Goal: Information Seeking & Learning: Learn about a topic

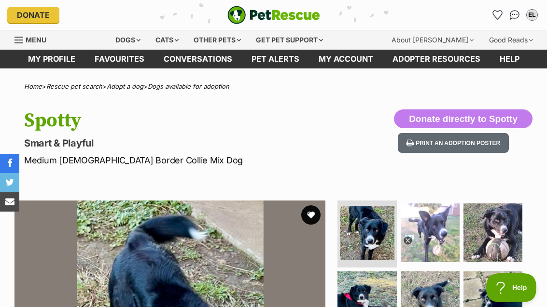
click at [128, 39] on div "Dogs" at bounding box center [128, 39] width 39 height 19
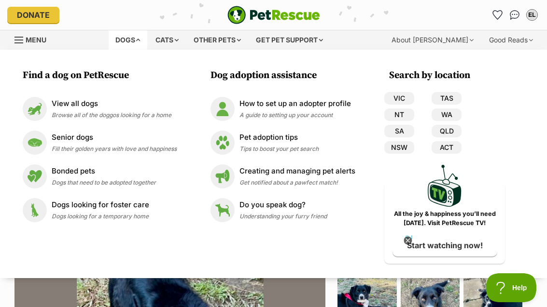
click at [131, 41] on div "Dogs" at bounding box center [128, 39] width 39 height 19
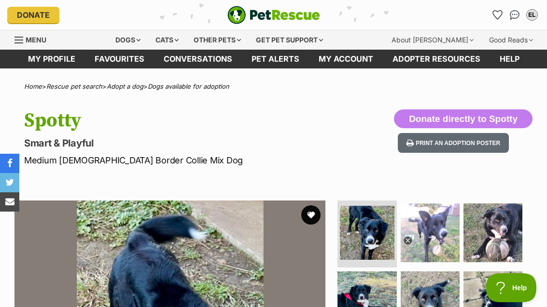
click at [131, 39] on div "Dogs" at bounding box center [128, 39] width 39 height 19
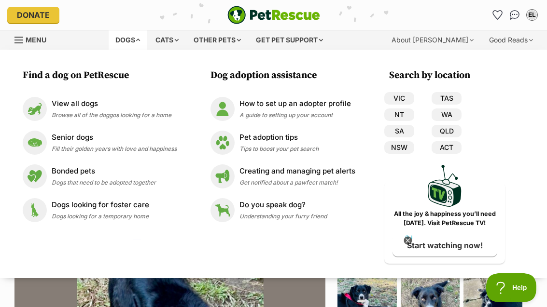
click at [70, 116] on span "Browse all of the doggos looking for a home" at bounding box center [112, 114] width 120 height 7
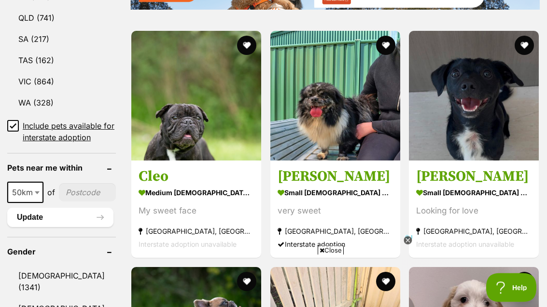
scroll to position [631, 0]
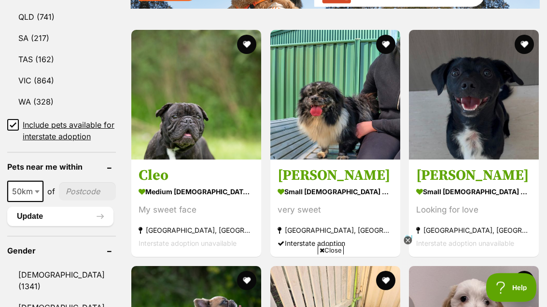
click at [26, 199] on span "50km" at bounding box center [25, 192] width 34 height 14
select select "250"
click at [76, 201] on input"] "postcode" at bounding box center [90, 191] width 52 height 18
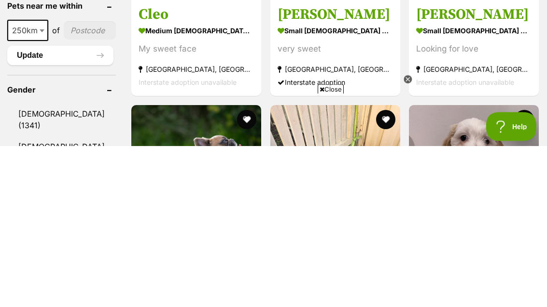
scroll to position [0, 0]
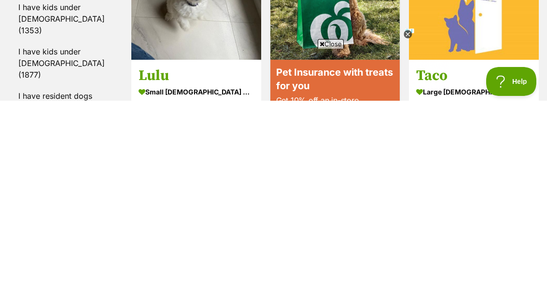
type input"] "3550"
click at [69, 248] on link "I have kids under 12 years old (1877)" at bounding box center [61, 269] width 109 height 43
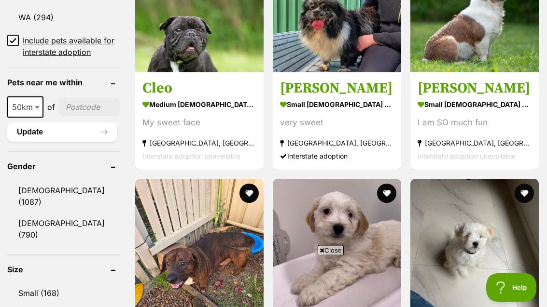
click at [20, 114] on span "50km" at bounding box center [25, 108] width 34 height 14
select select "250"
click at [76, 116] on input"] "postcode" at bounding box center [92, 107] width 56 height 18
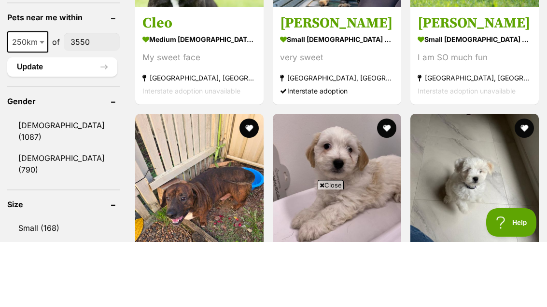
type input"] "3550"
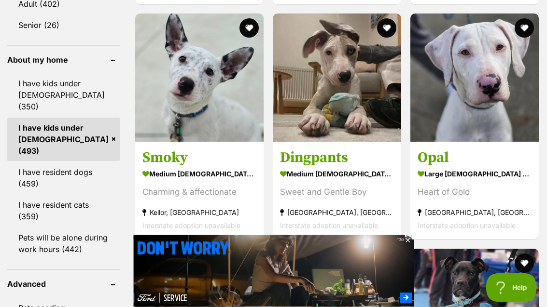
scroll to position [881, 0]
click at [44, 228] on link "Pets will be alone during work hours (442)" at bounding box center [63, 244] width 112 height 32
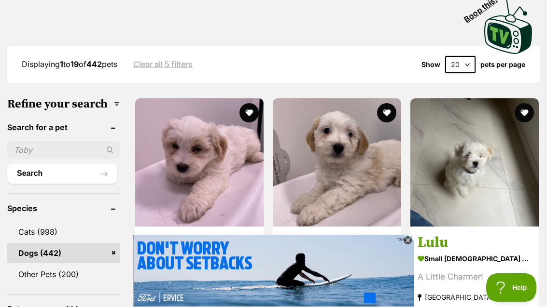
click at [465, 66] on select "20 40 60" at bounding box center [460, 64] width 30 height 17
select select "60"
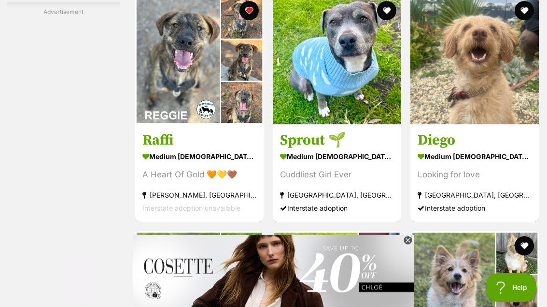
scroll to position [1603, 0]
click at [362, 182] on div "Cuddliest Girl Ever" at bounding box center [337, 175] width 114 height 13
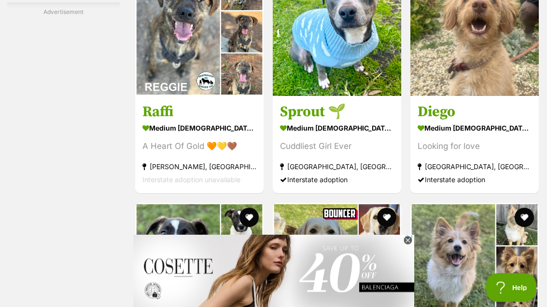
scroll to position [1632, 0]
click at [163, 96] on img at bounding box center [199, 32] width 128 height 128
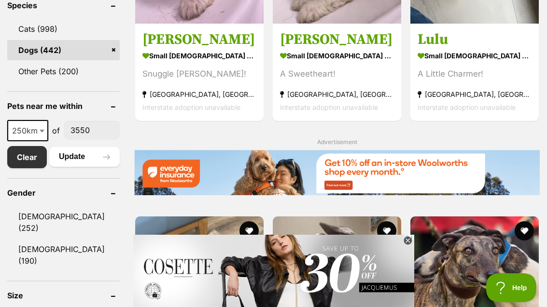
scroll to position [436, 0]
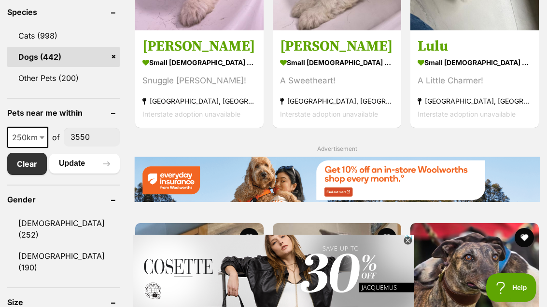
click at [24, 144] on span "250km" at bounding box center [27, 138] width 39 height 14
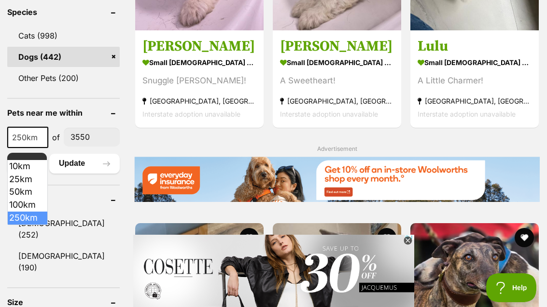
select select "100"
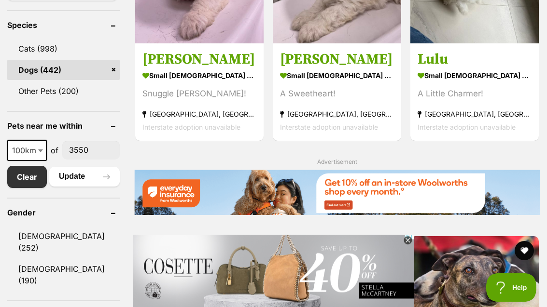
scroll to position [423, 0]
click at [92, 186] on button "Update" at bounding box center [84, 176] width 70 height 19
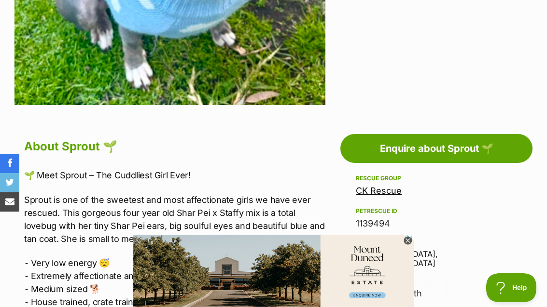
scroll to position [395, 0]
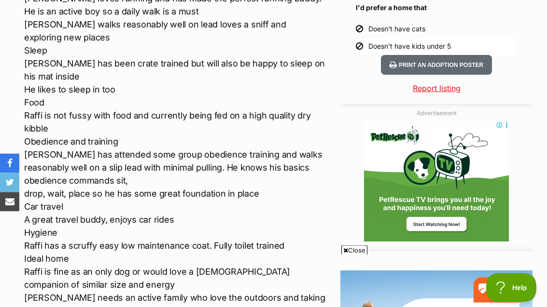
scroll to position [996, 0]
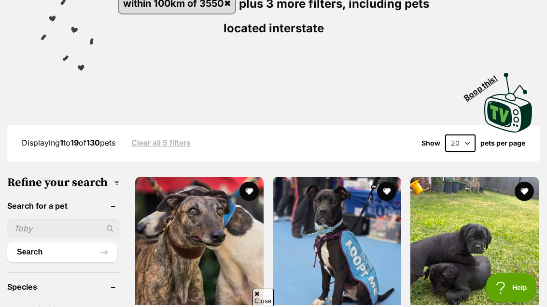
click at [471, 142] on select "20 40 60" at bounding box center [460, 143] width 30 height 17
select select "60"
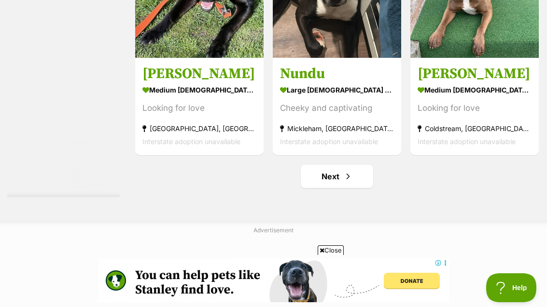
scroll to position [4961, 0]
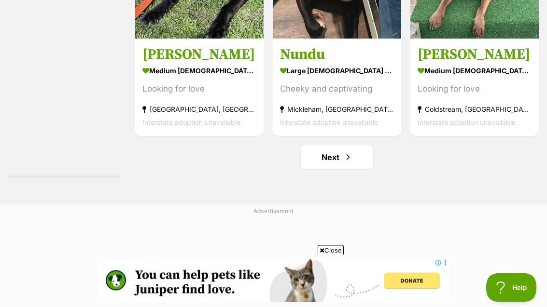
scroll to position [4981, 0]
click at [355, 169] on link "Next" at bounding box center [337, 157] width 72 height 23
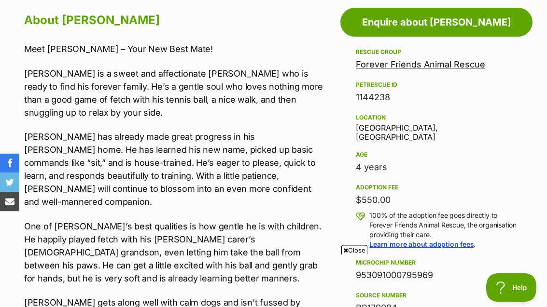
scroll to position [518, 0]
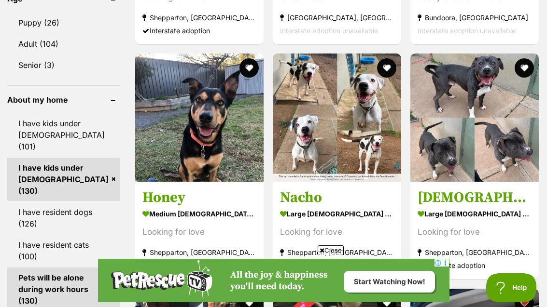
click at [329, 153] on img at bounding box center [337, 118] width 128 height 128
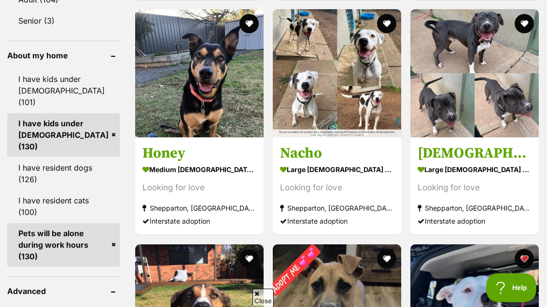
click at [153, 111] on img at bounding box center [199, 73] width 128 height 128
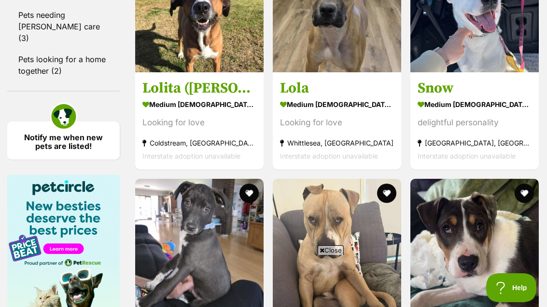
scroll to position [1190, 0]
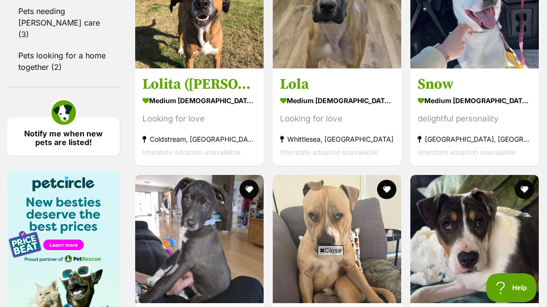
click at [514, 125] on div "delightful personality" at bounding box center [474, 118] width 114 height 13
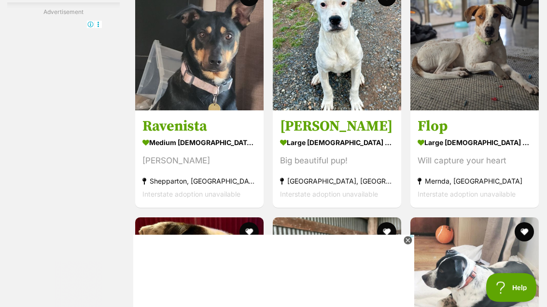
scroll to position [2088, 0]
click at [219, 96] on img at bounding box center [199, 46] width 128 height 128
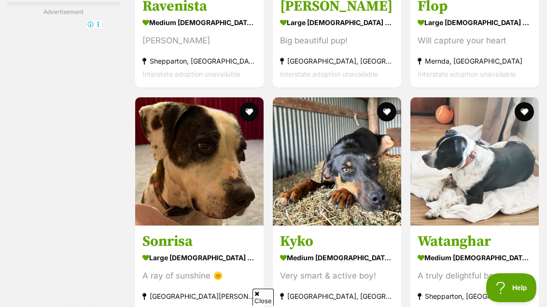
scroll to position [2200, 0]
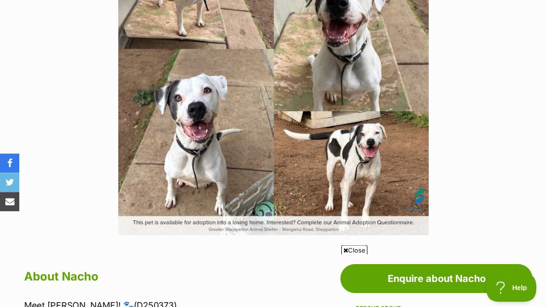
scroll to position [264, 0]
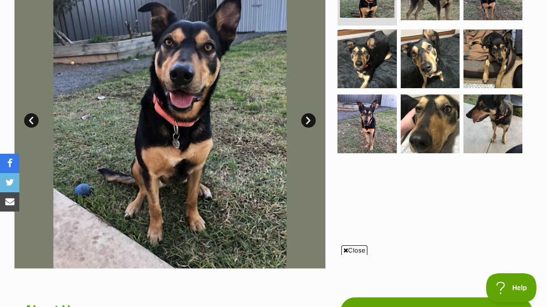
scroll to position [229, 0]
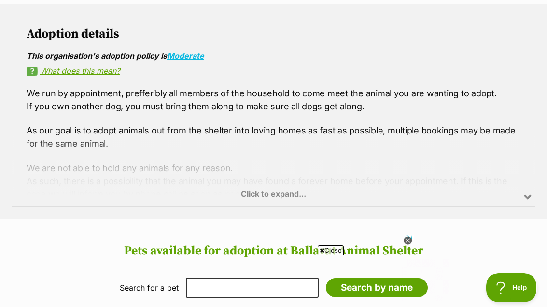
scroll to position [577, 0]
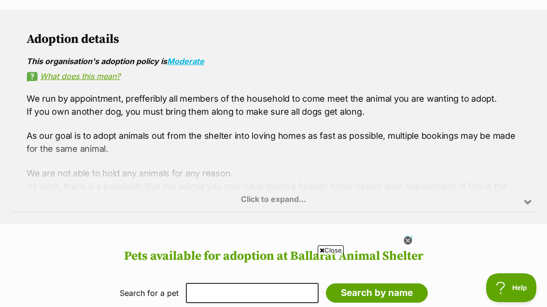
click at [305, 180] on div "Click to expand..." at bounding box center [273, 174] width 522 height 75
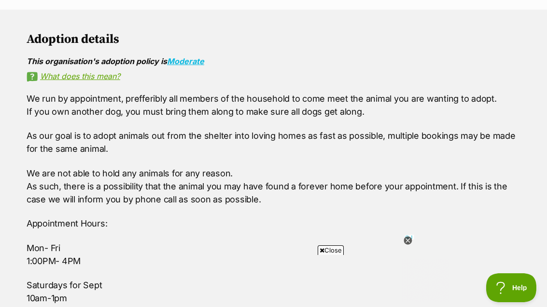
click at [273, 183] on p "We are not able to hold any animals for any reason. As such, there is a possibi…" at bounding box center [273, 186] width 493 height 39
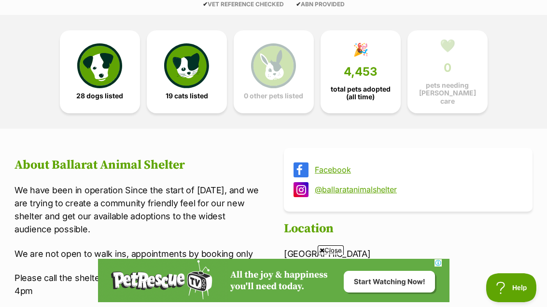
scroll to position [0, 0]
